Goal: Task Accomplishment & Management: Use online tool/utility

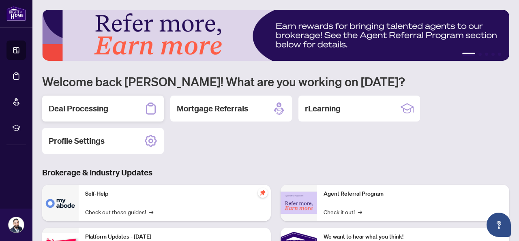
click at [80, 107] on h2 "Deal Processing" at bounding box center [79, 108] width 60 height 11
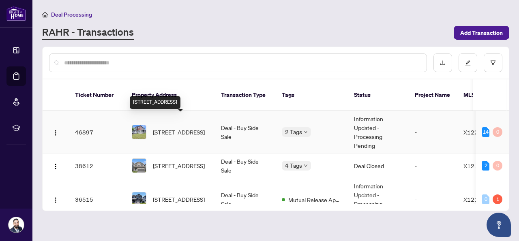
click at [182, 128] on span "[STREET_ADDRESS]" at bounding box center [179, 132] width 52 height 9
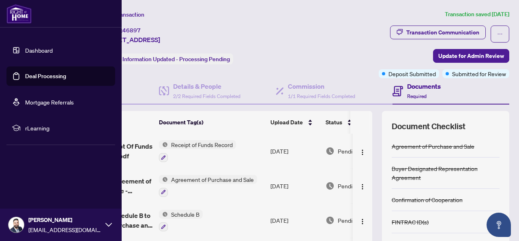
click at [41, 47] on link "Dashboard" at bounding box center [39, 50] width 28 height 7
